Goal: Obtain resource: Download file/media

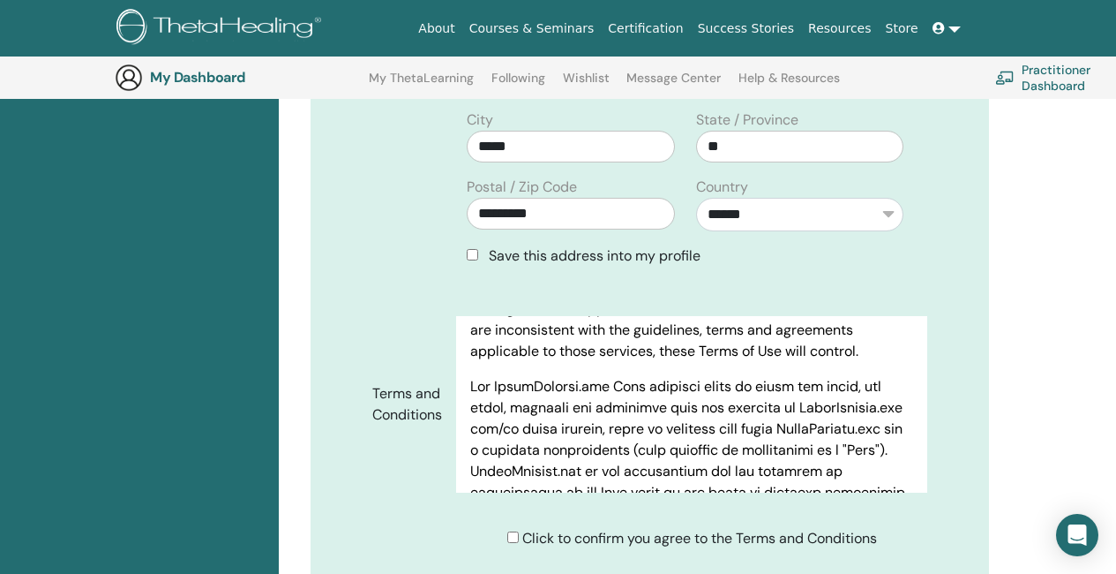
scroll to position [836, 0]
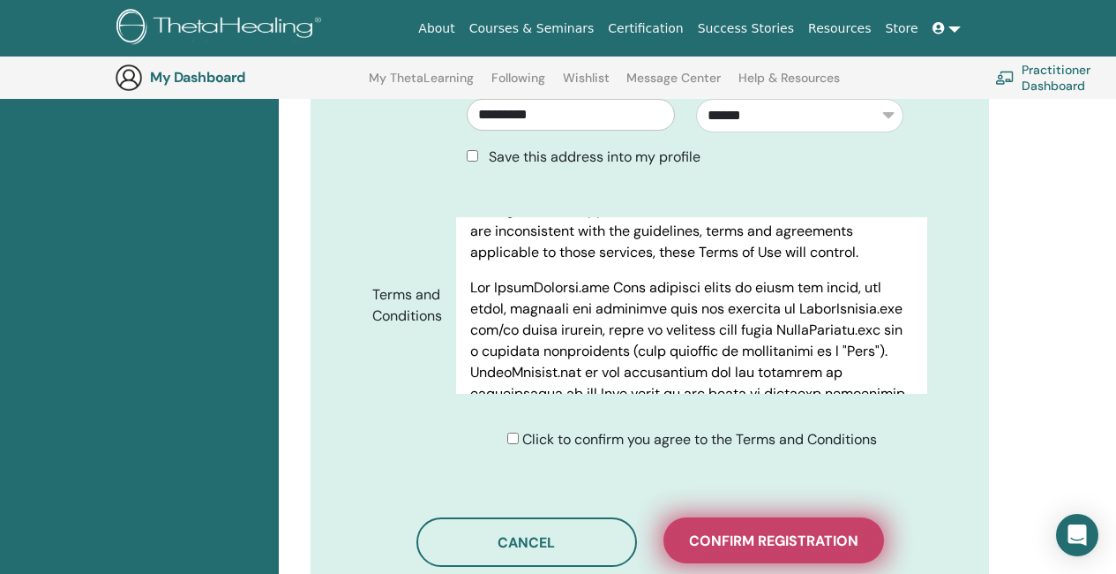
click at [857, 531] on span "Confirm registration" at bounding box center [773, 540] width 169 height 19
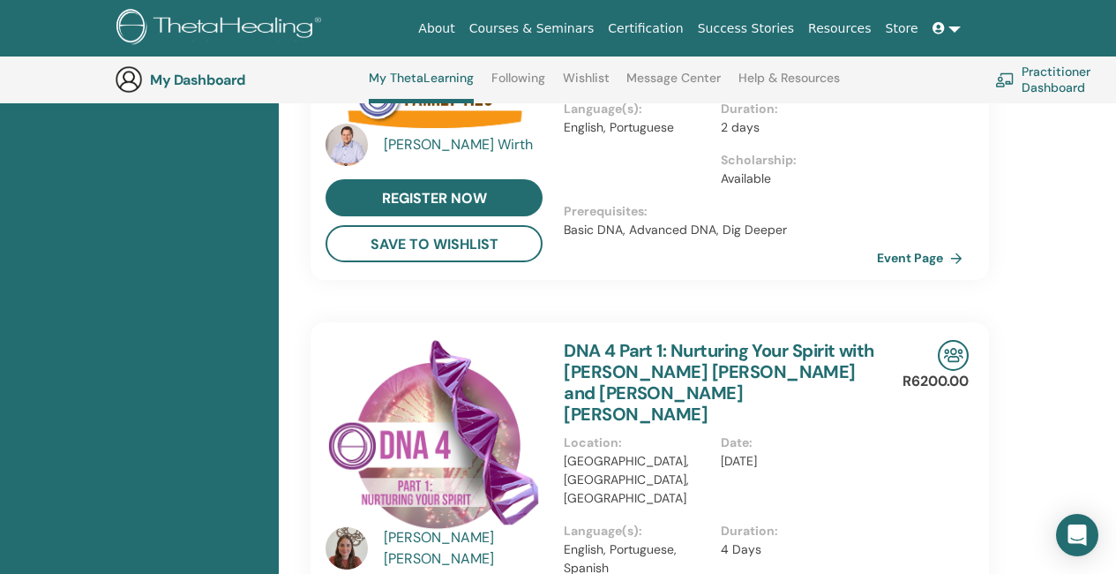
scroll to position [1017, 0]
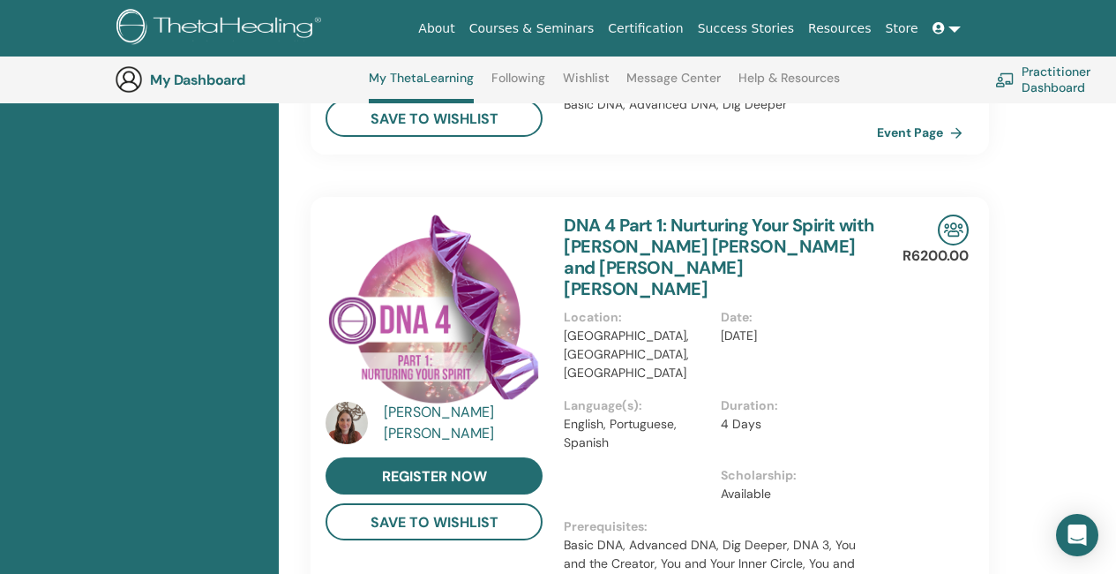
click at [513, 402] on div "Daniela C. Valdatti Ayala" at bounding box center [465, 423] width 163 height 42
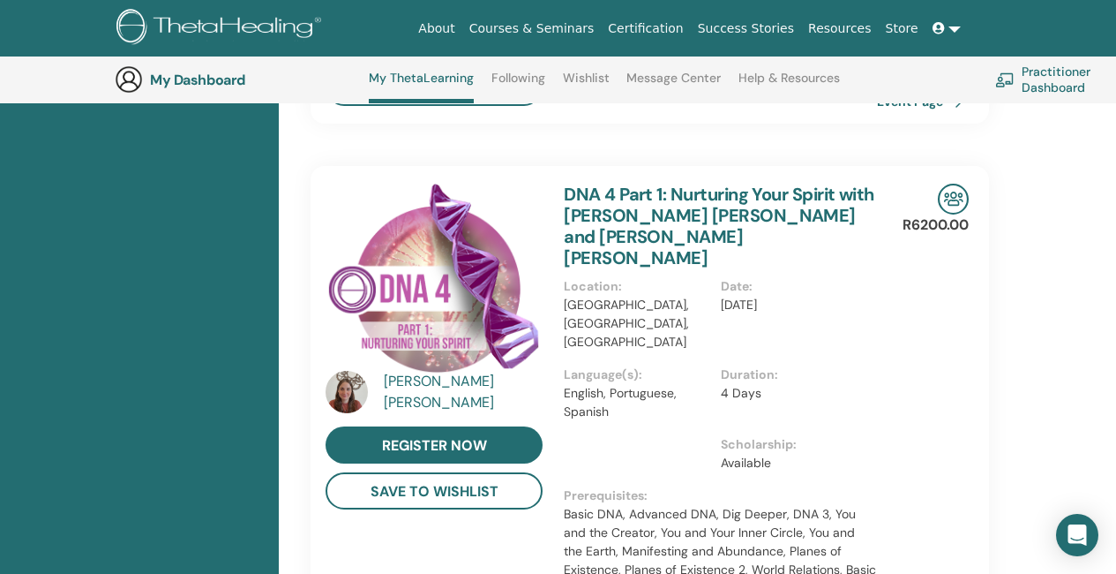
scroll to position [1193, 0]
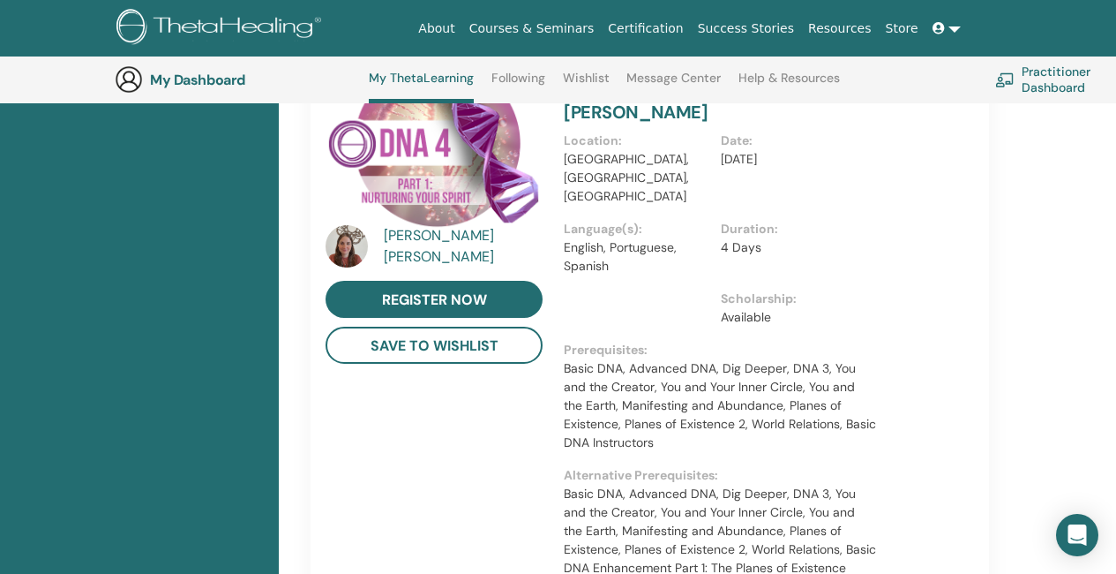
click at [349, 225] on img at bounding box center [347, 246] width 42 height 42
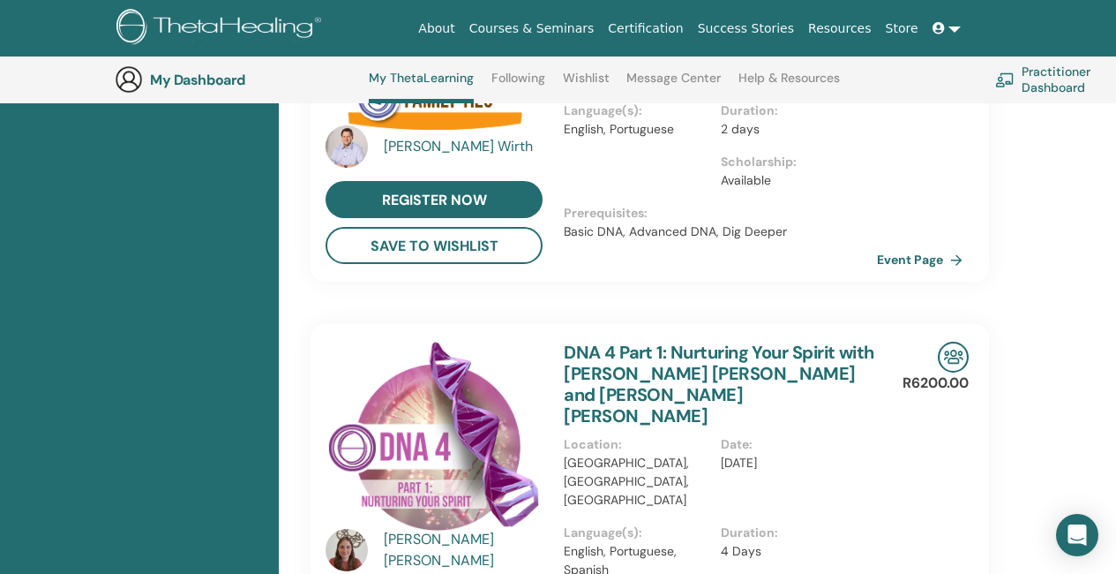
scroll to position [1017, 0]
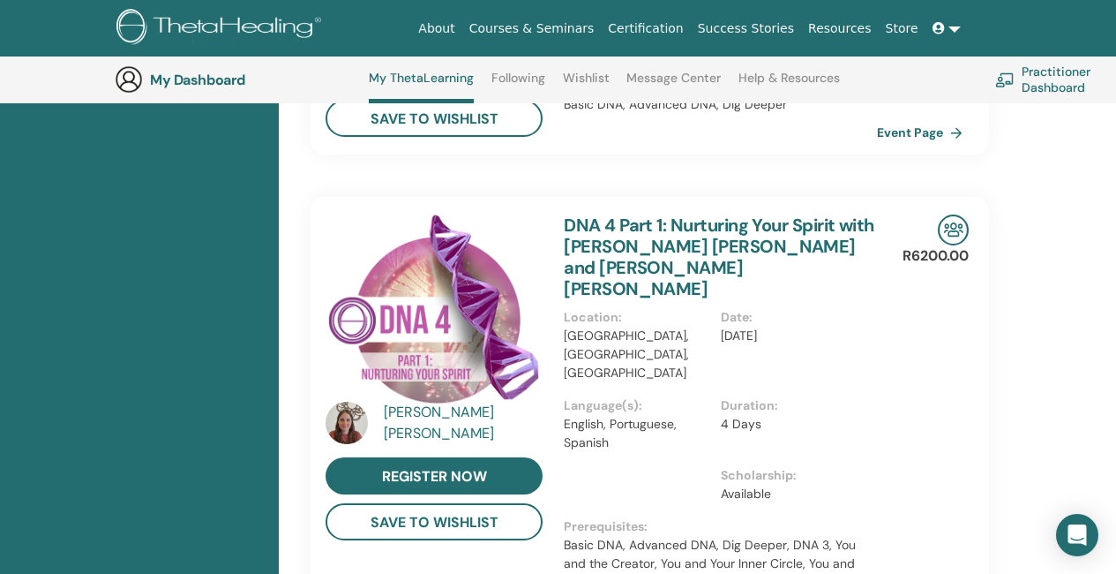
click at [844, 214] on link "DNA 4 Part 1: Nurturing Your Spirit with Daniela C. Valdatti Ayala and TASHA RO…" at bounding box center [719, 257] width 311 height 86
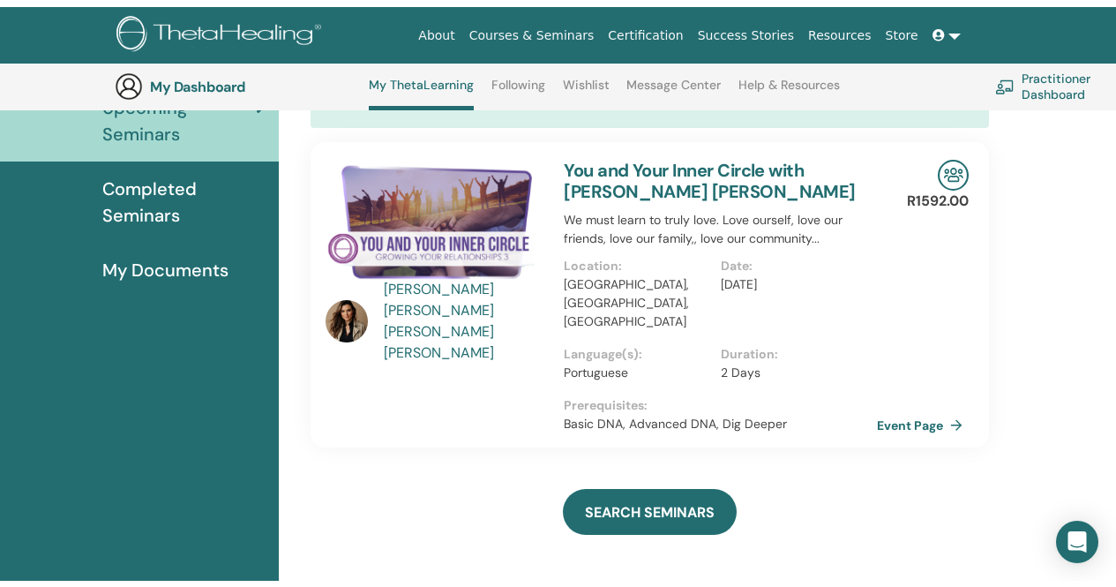
scroll to position [0, 0]
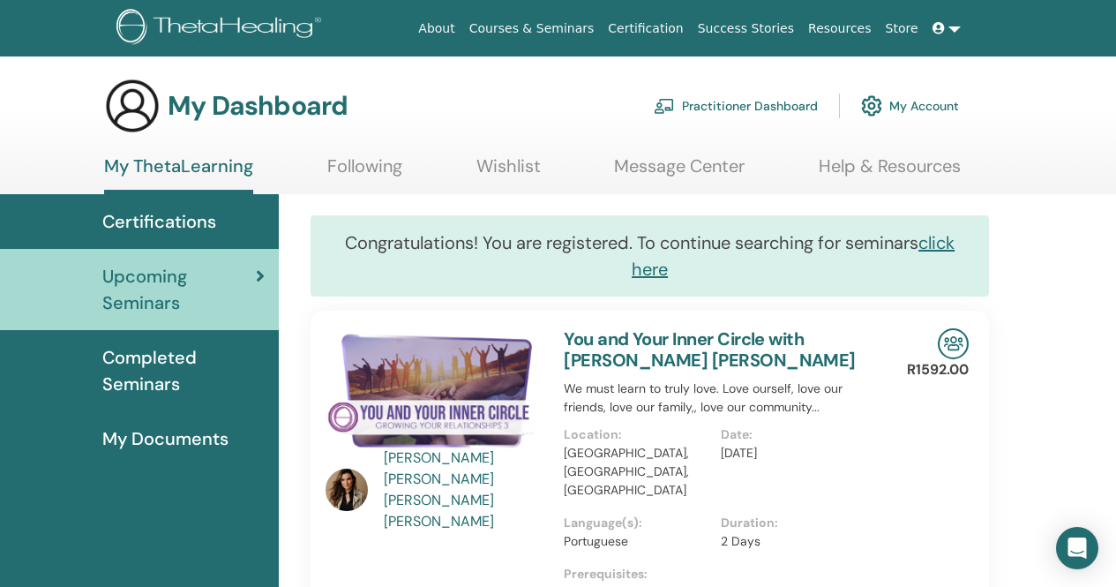
click at [207, 445] on span "My Documents" at bounding box center [165, 438] width 126 height 26
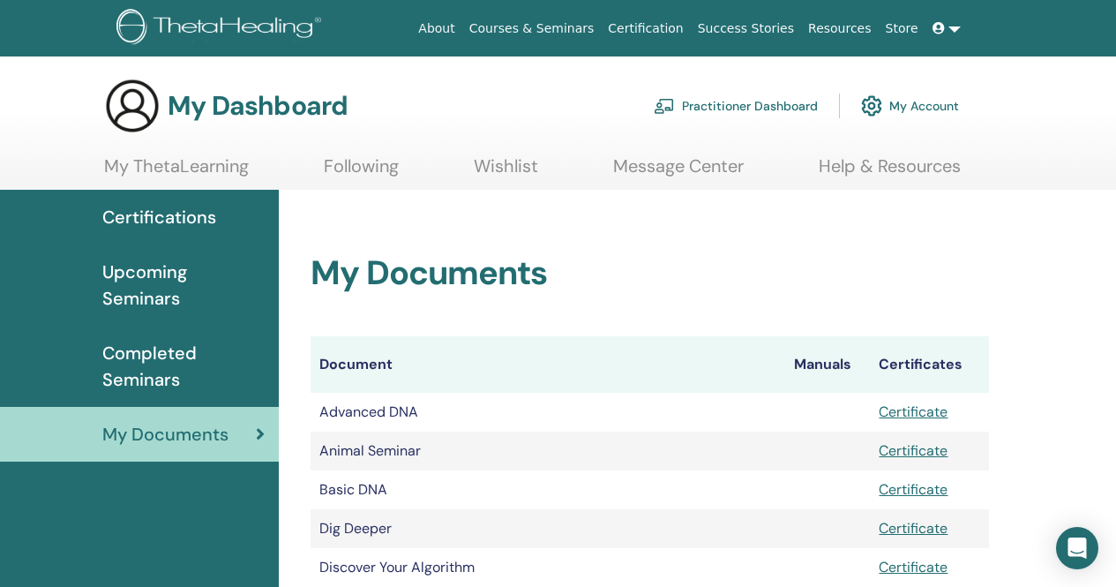
scroll to position [88, 0]
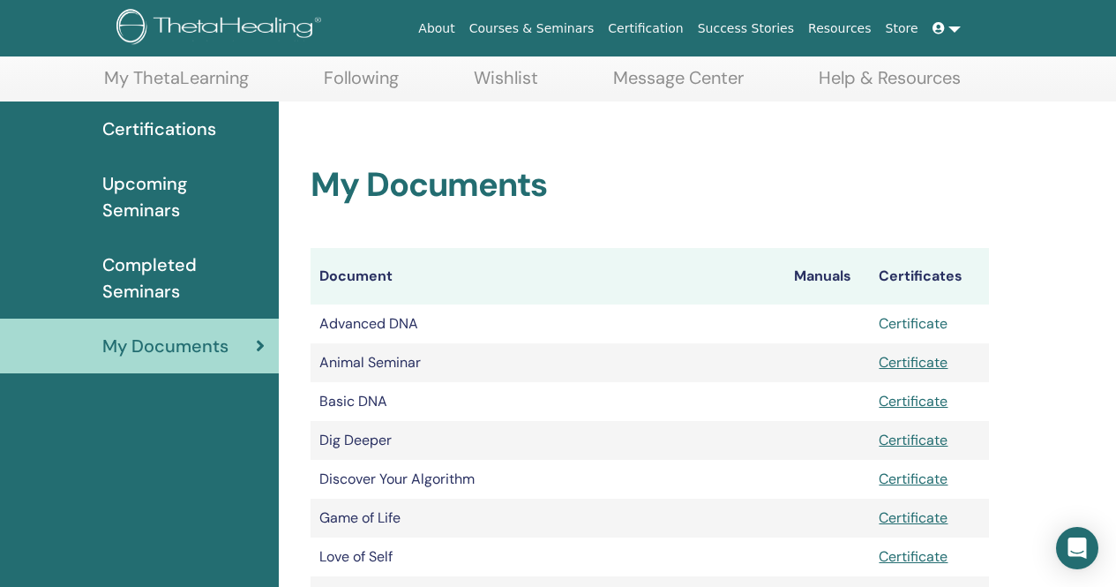
click at [895, 327] on link "Certificate" at bounding box center [913, 323] width 69 height 19
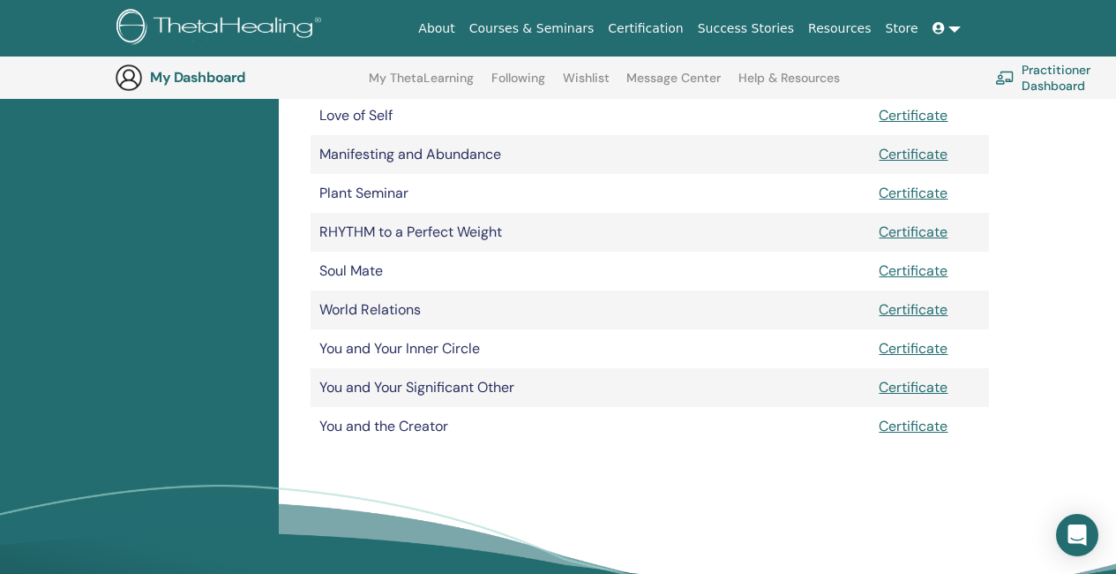
scroll to position [659, 0]
